Goal: Task Accomplishment & Management: Manage account settings

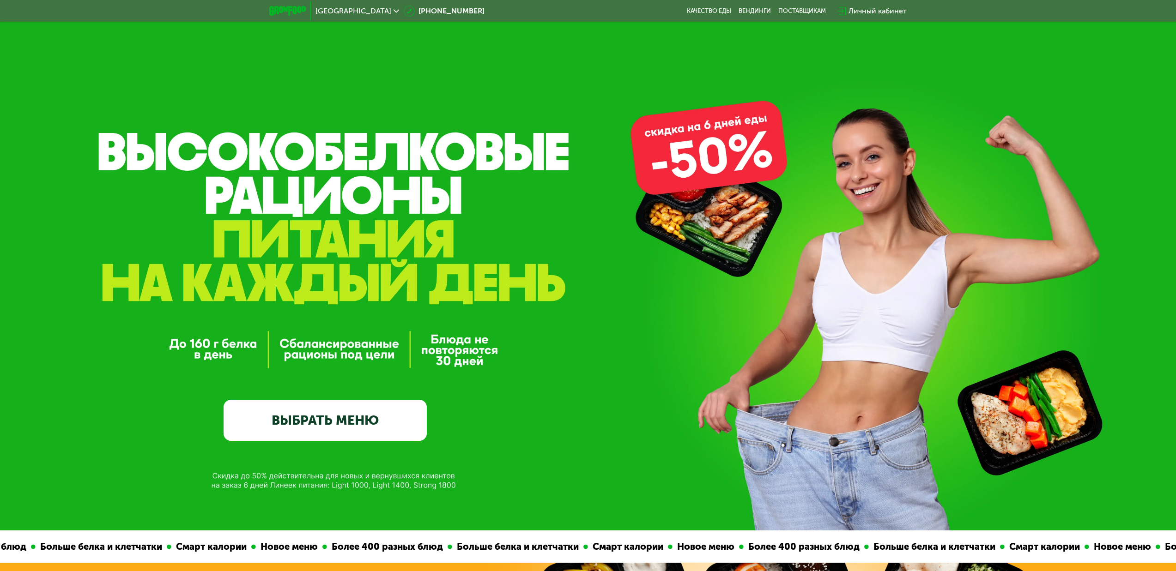
click at [877, 11] on div "Личный кабинет" at bounding box center [878, 11] width 58 height 11
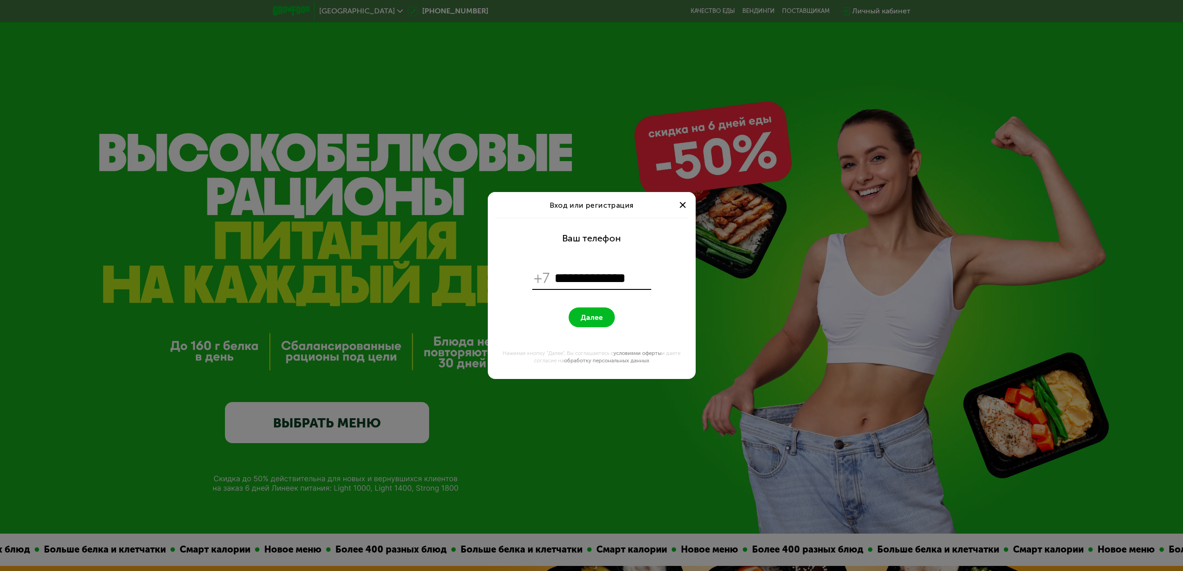
type input "**********"
click at [591, 317] on button "Далее" at bounding box center [592, 318] width 46 height 20
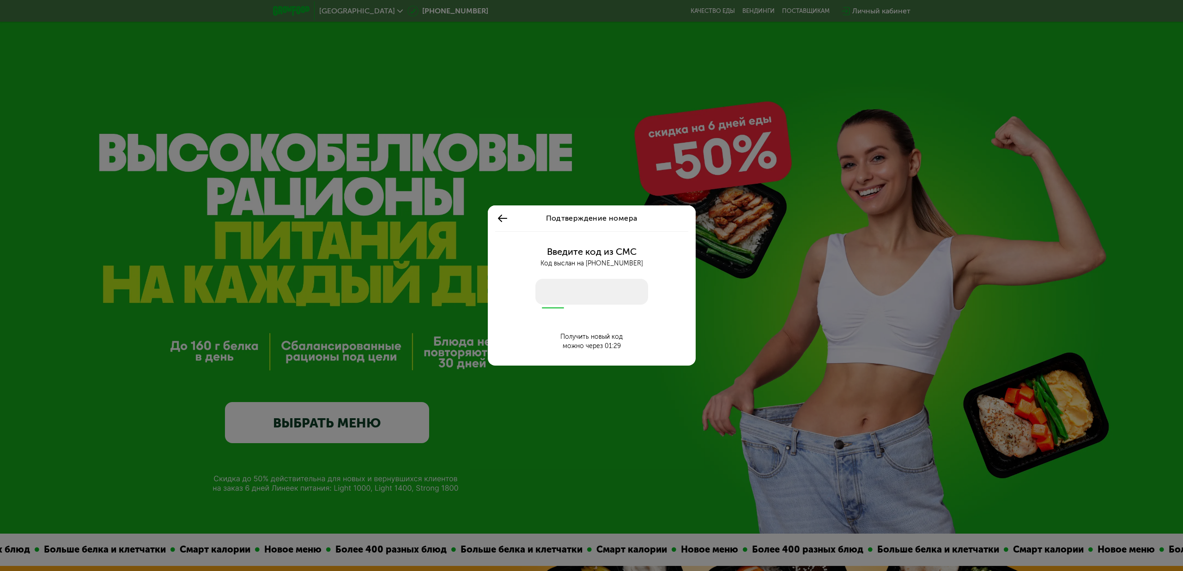
click at [588, 301] on input "number" at bounding box center [591, 292] width 113 height 26
type input "****"
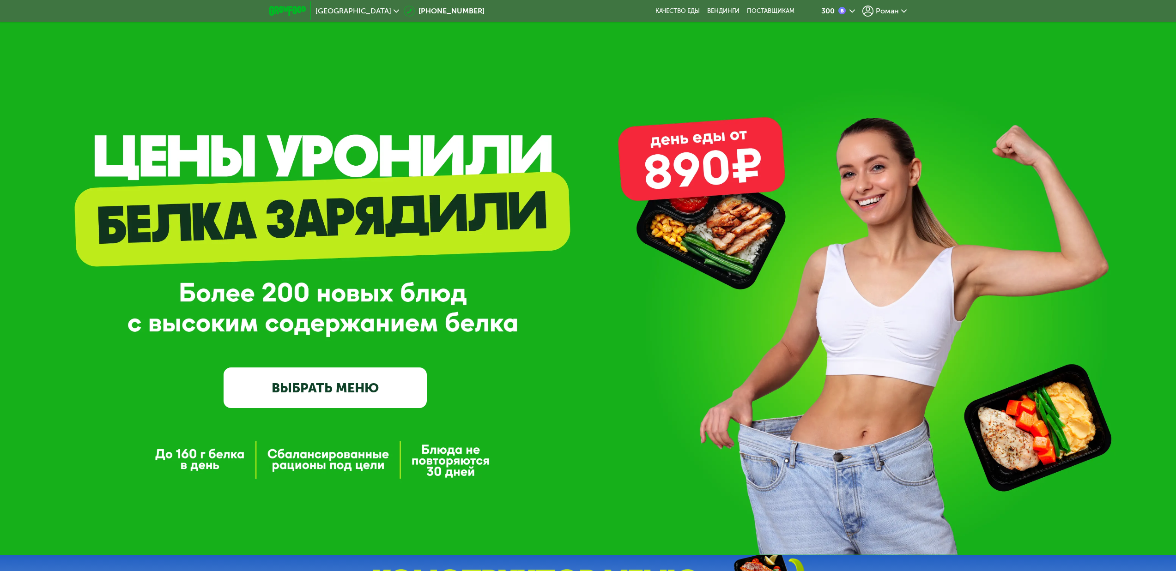
click at [876, 12] on span "Роман" at bounding box center [887, 10] width 23 height 7
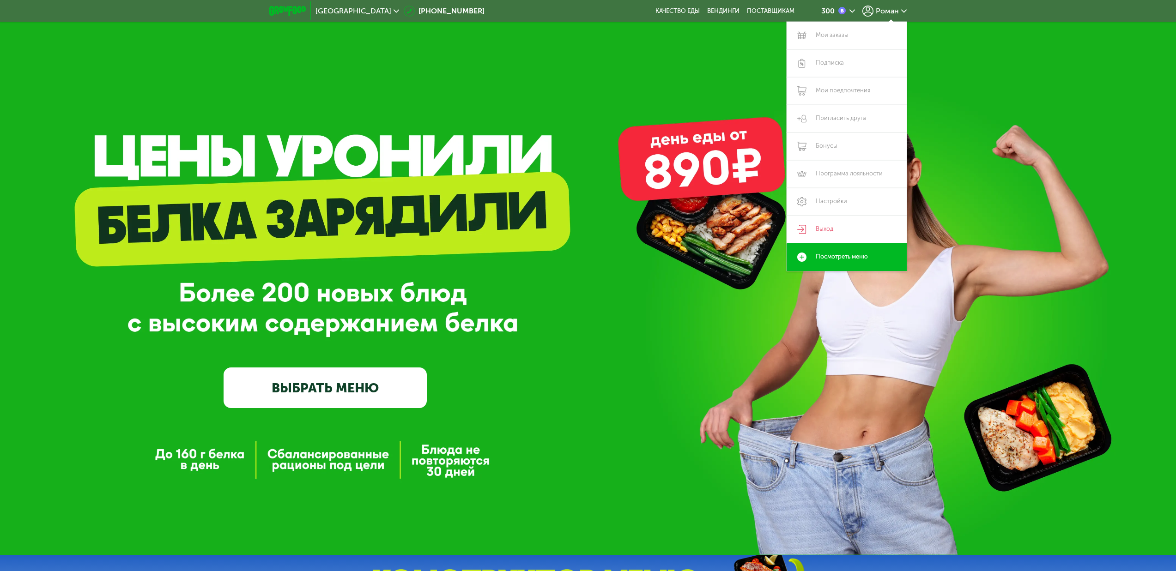
click at [628, 62] on div "GrowFood — доставка правильного питания ВЫБРАТЬ МЕНЮ" at bounding box center [588, 277] width 1176 height 555
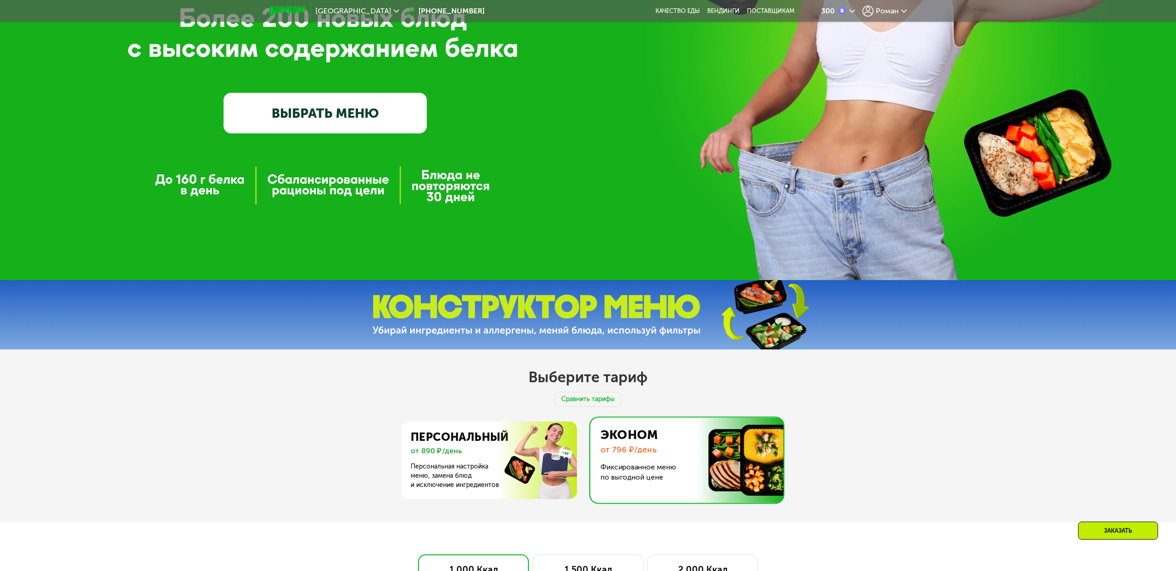
scroll to position [480, 0]
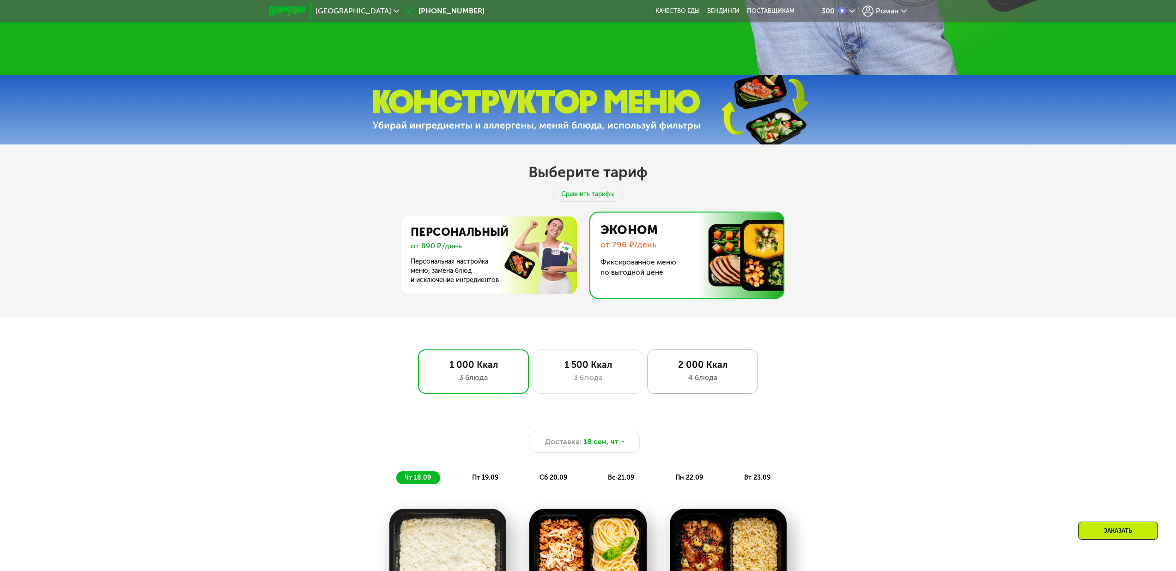
click at [675, 382] on div "4 блюда" at bounding box center [702, 377] width 91 height 11
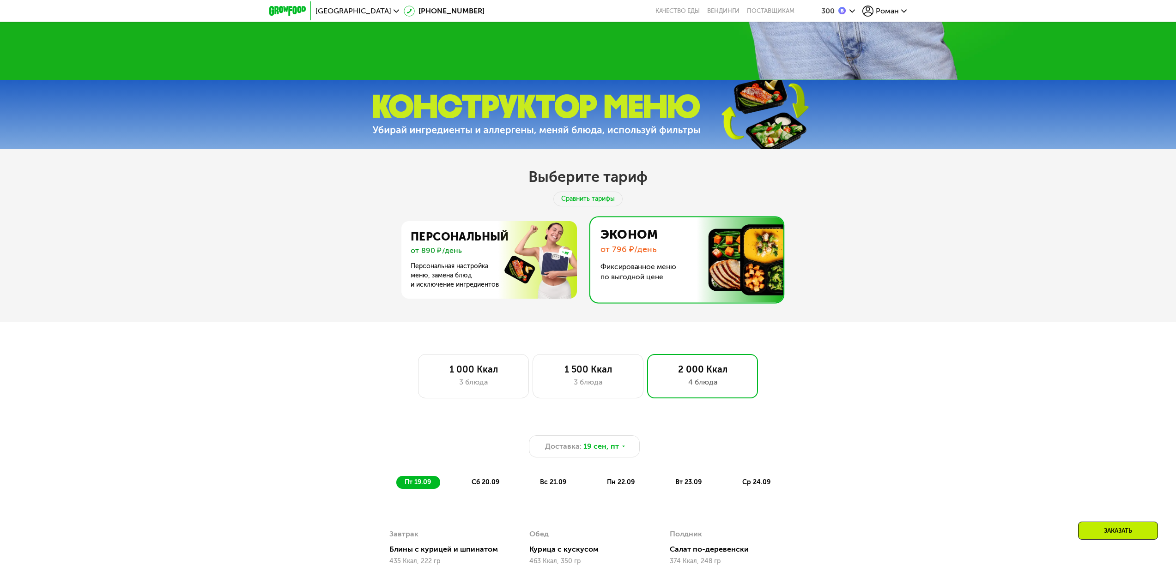
scroll to position [392, 0]
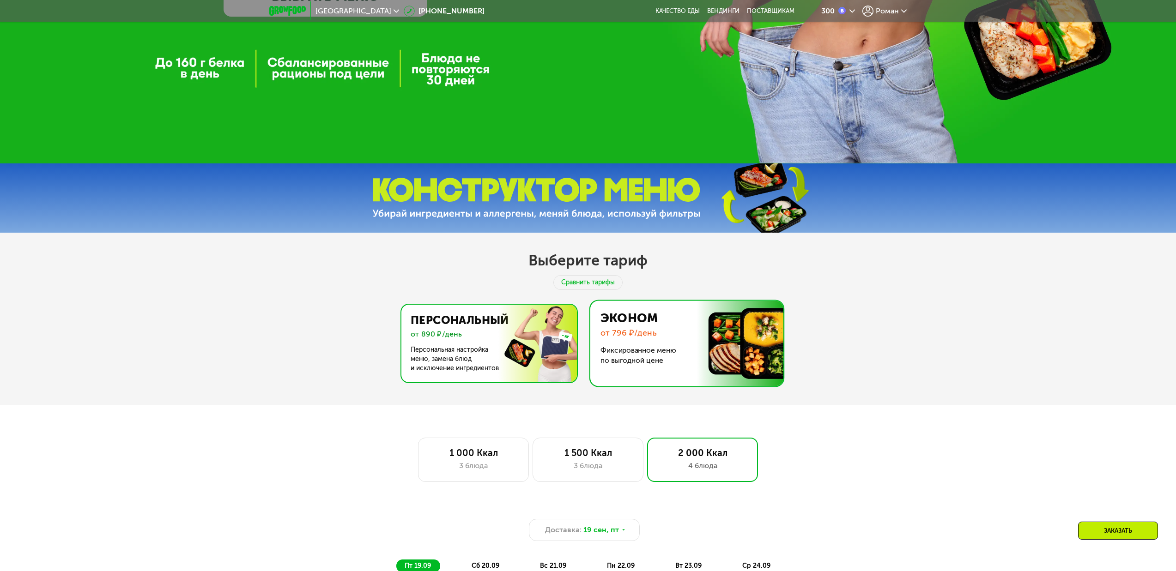
click at [421, 357] on img at bounding box center [487, 344] width 180 height 78
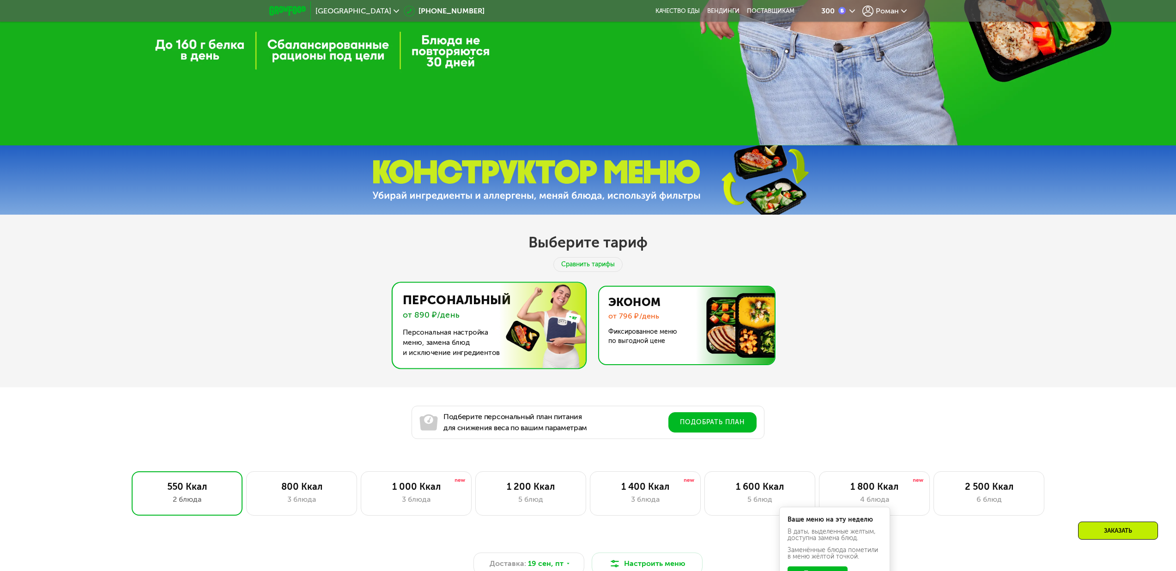
scroll to position [471, 0]
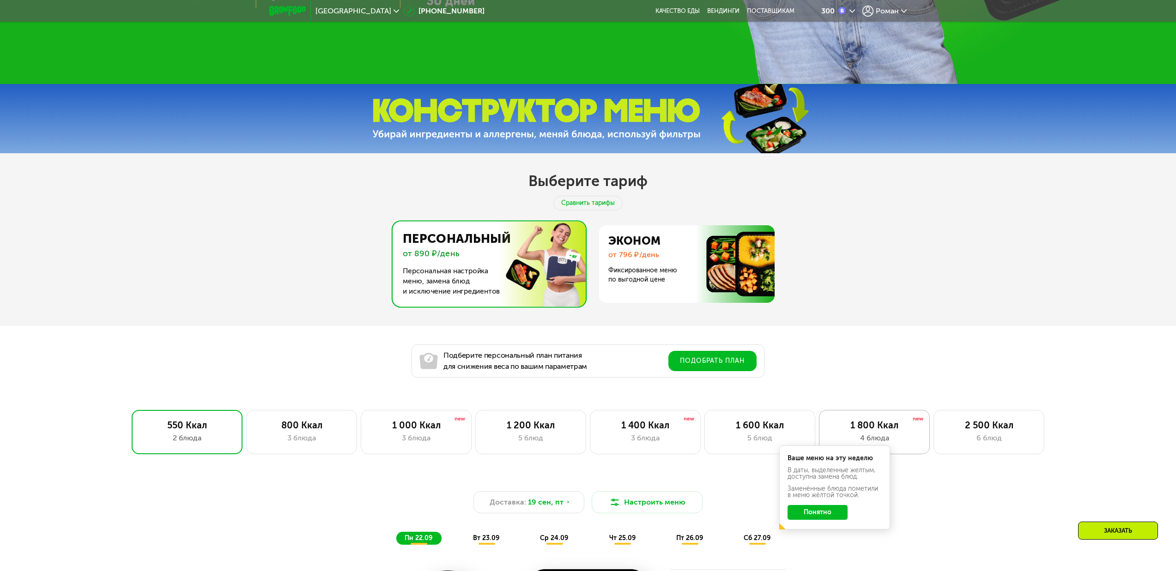
click at [889, 425] on div "1 800 Ккал" at bounding box center [874, 425] width 91 height 11
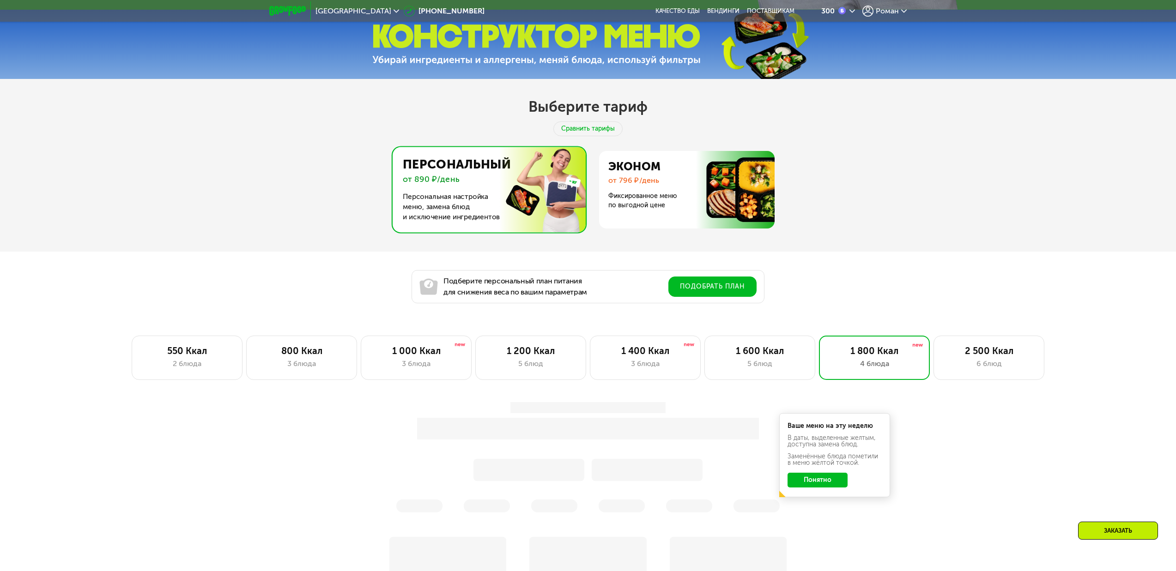
scroll to position [630, 0]
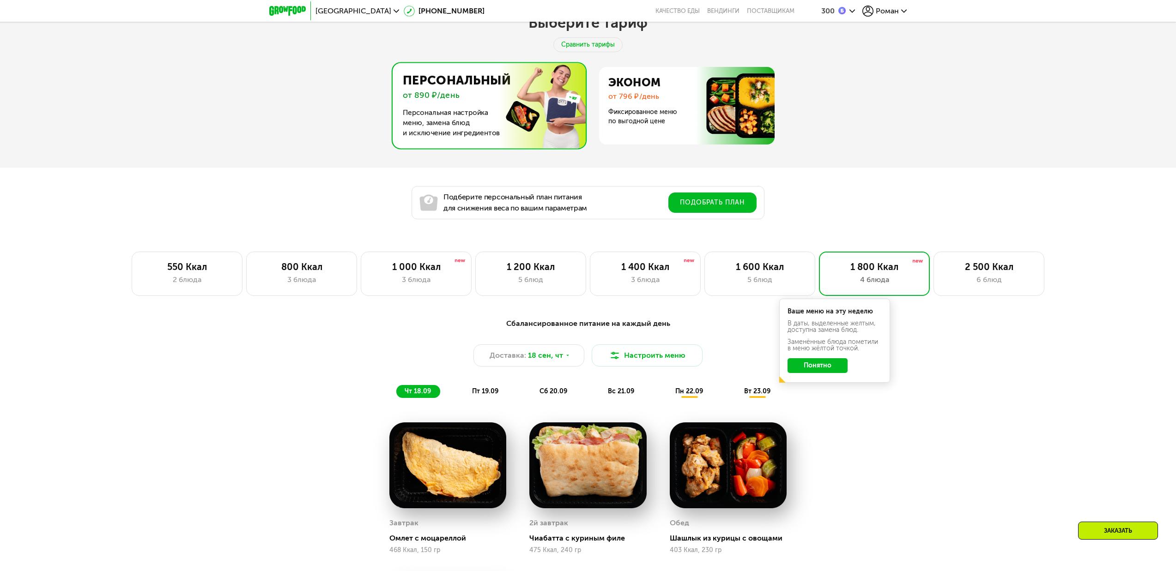
click at [825, 369] on button "Понятно" at bounding box center [818, 365] width 60 height 15
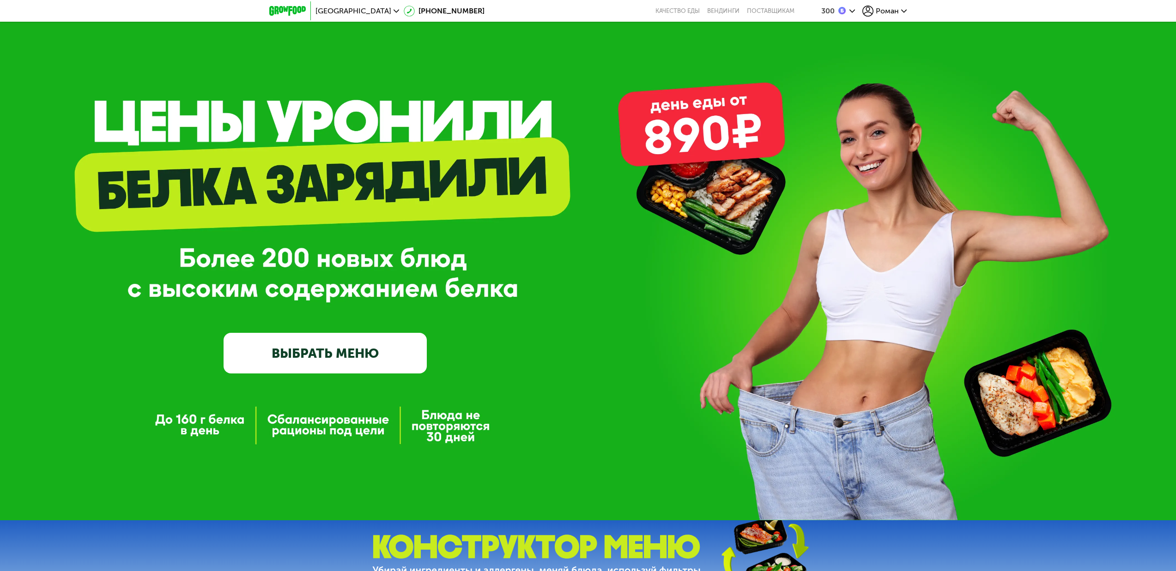
scroll to position [0, 0]
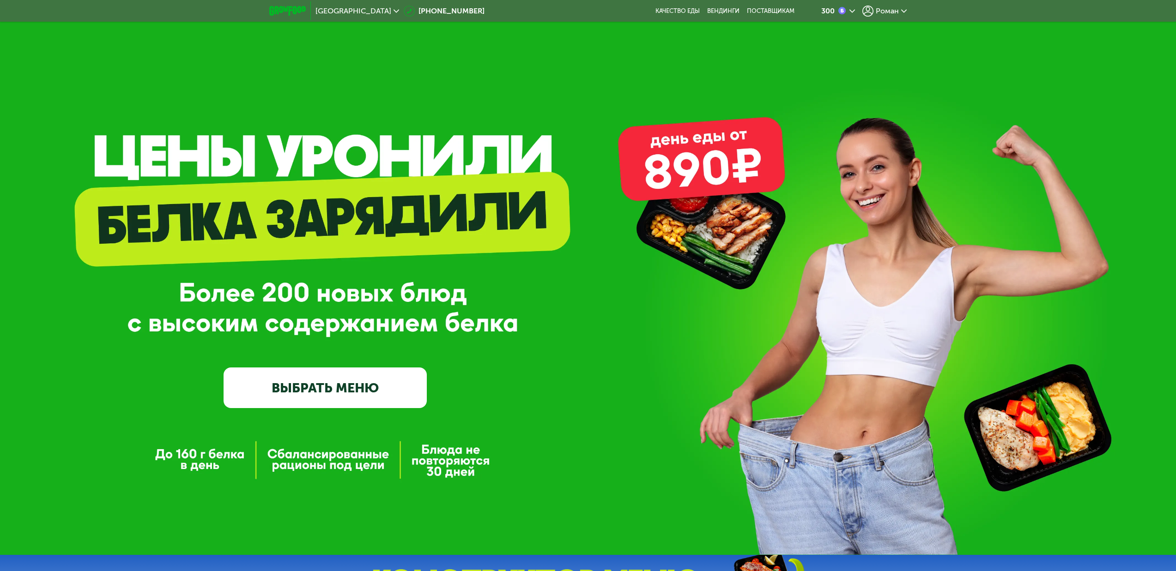
click at [894, 7] on span "Роман" at bounding box center [887, 10] width 23 height 7
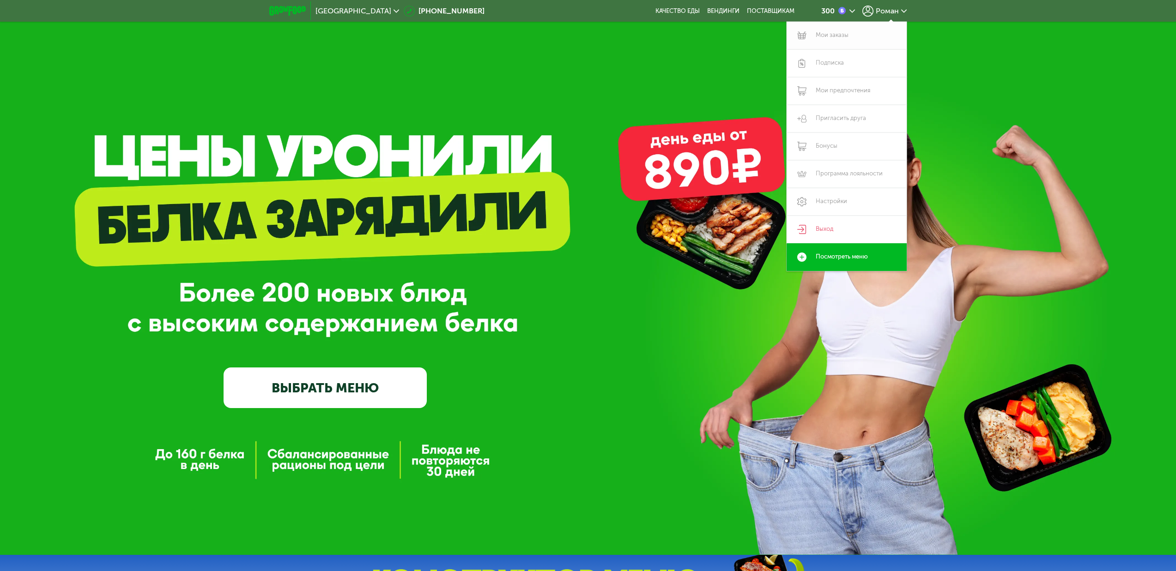
click at [830, 37] on link "Мои заказы" at bounding box center [847, 36] width 120 height 28
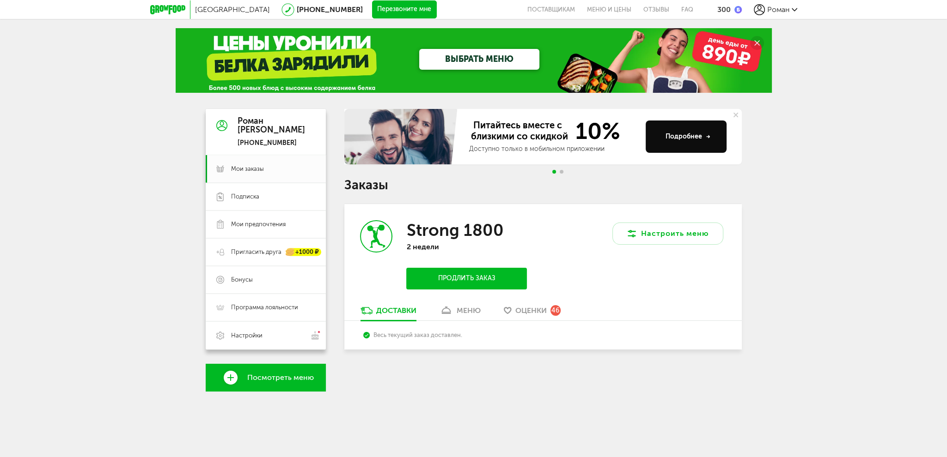
click at [451, 306] on link "меню" at bounding box center [460, 313] width 50 height 15
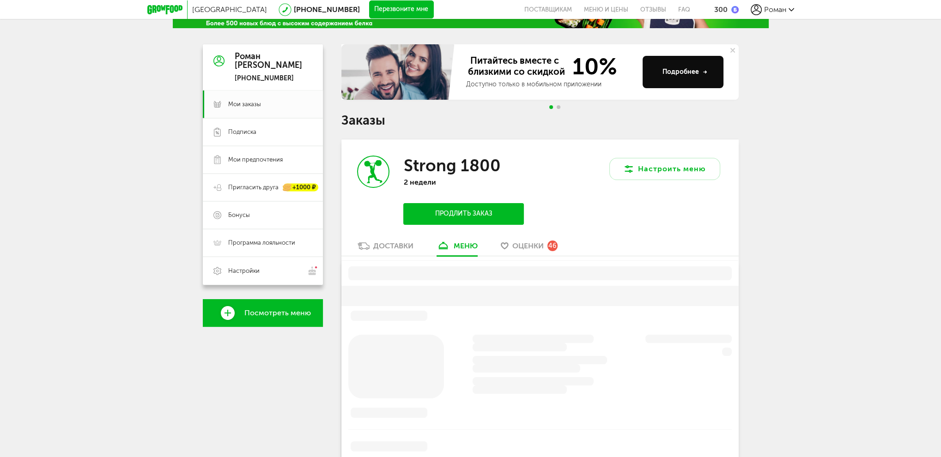
scroll to position [180, 0]
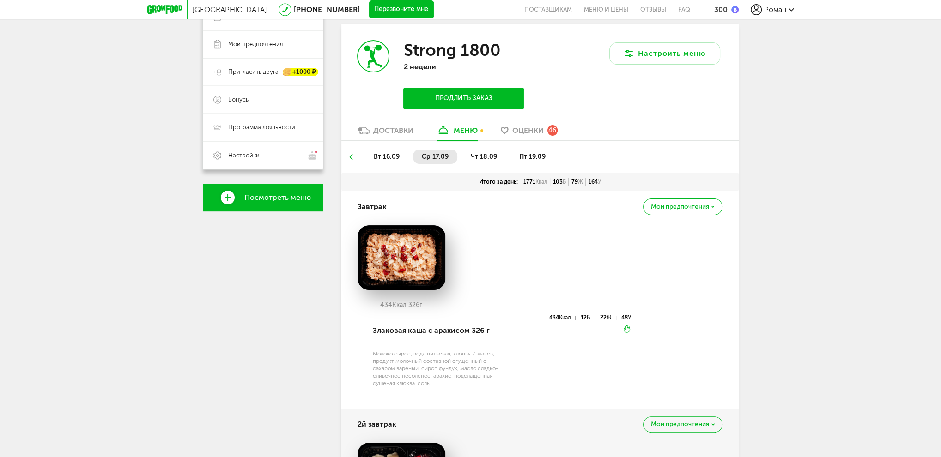
click at [473, 153] on span "чт 18.09" at bounding box center [483, 157] width 26 height 8
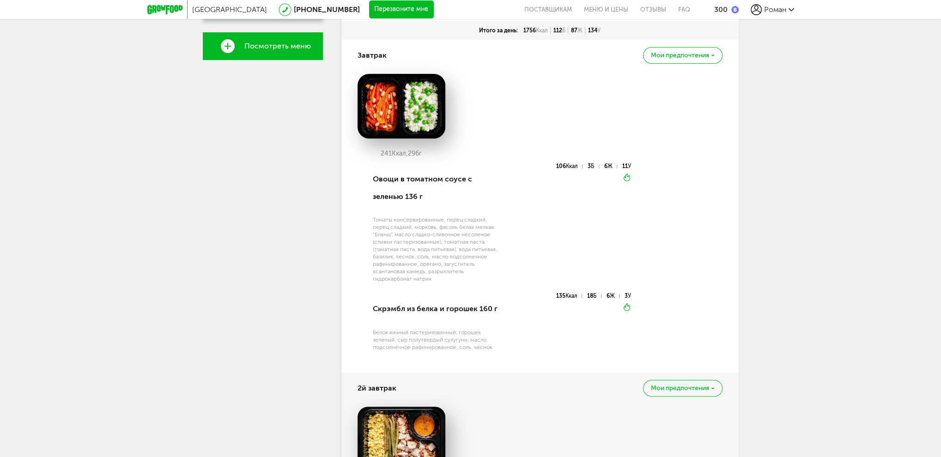
scroll to position [330, 0]
